Goal: Navigation & Orientation: Find specific page/section

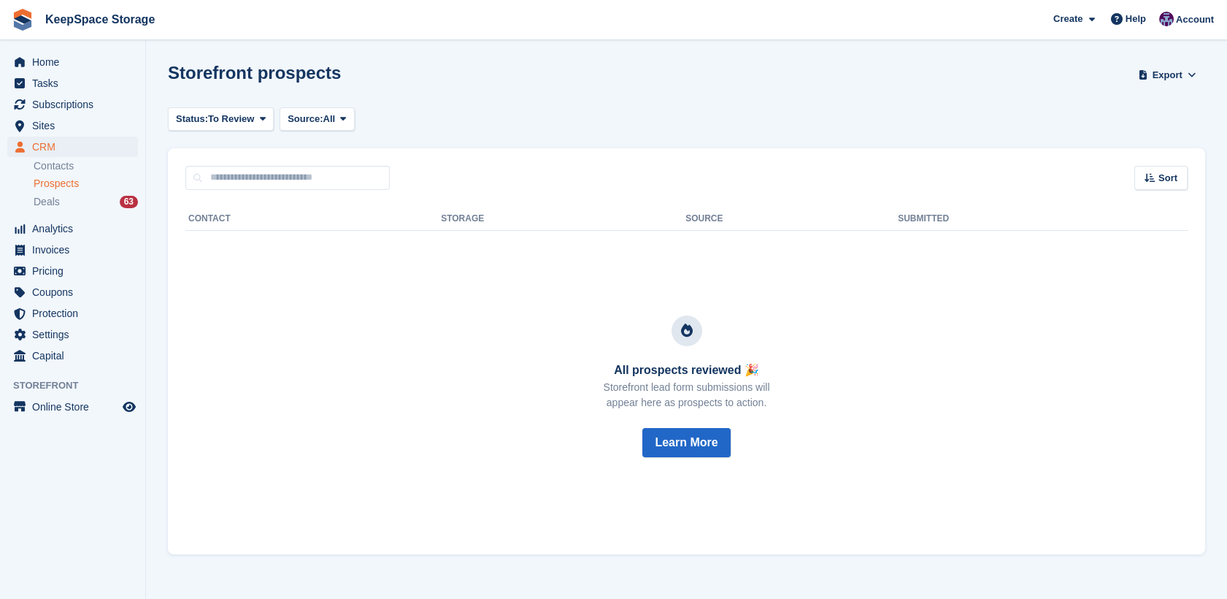
click at [50, 184] on span "Prospects" at bounding box center [56, 184] width 45 height 14
click at [65, 207] on div "Deals 63" at bounding box center [86, 202] width 104 height 14
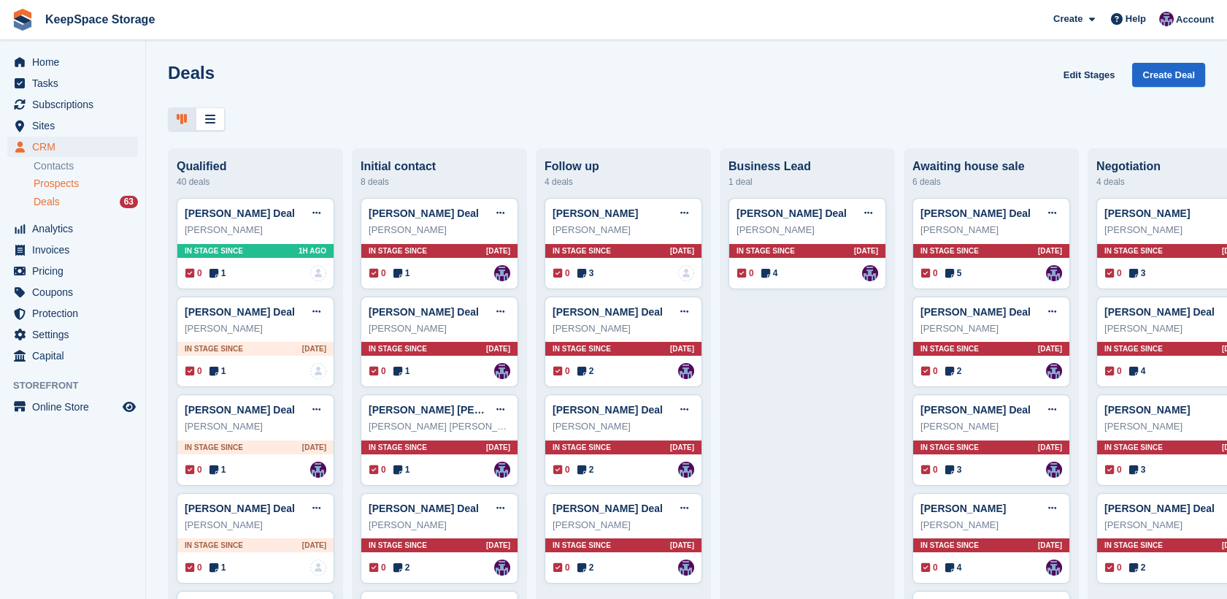
click at [71, 190] on span "Prospects" at bounding box center [56, 184] width 45 height 14
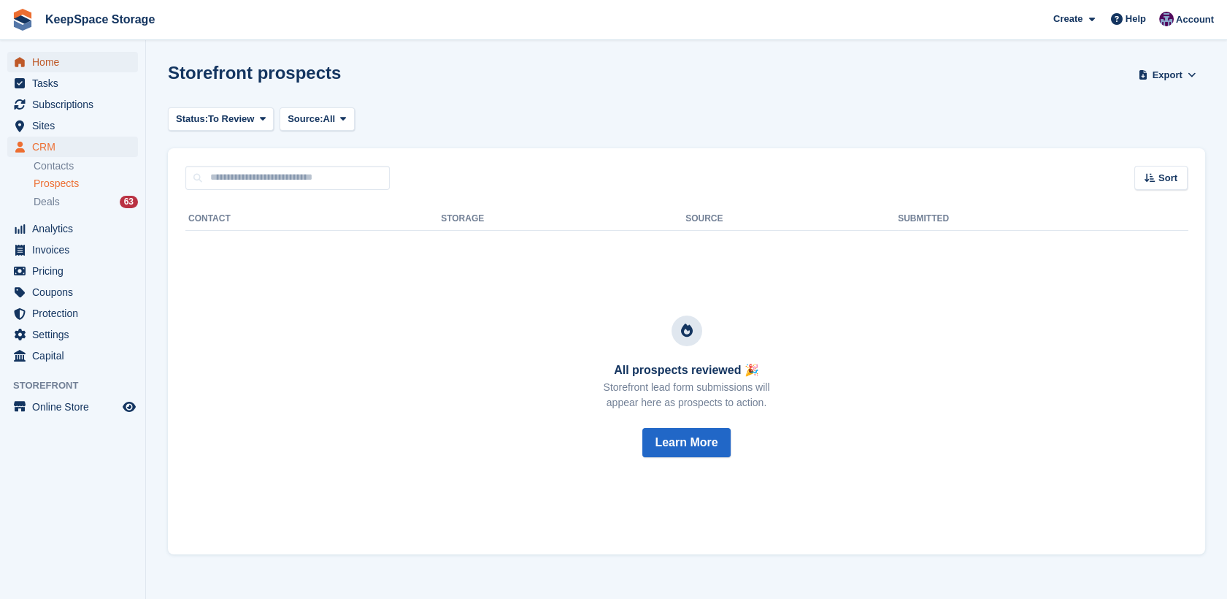
click at [32, 57] on span "Home" at bounding box center [76, 62] width 88 height 20
